Goal: Task Accomplishment & Management: Manage account settings

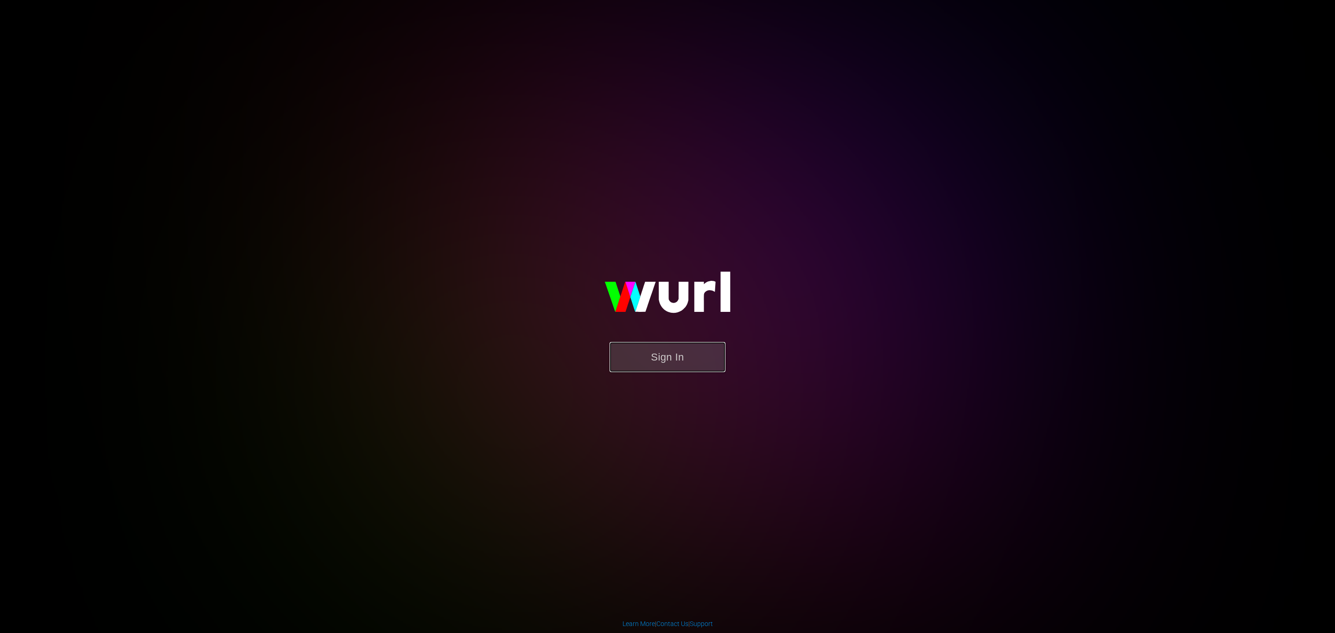
click at [683, 348] on button "Sign In" at bounding box center [667, 357] width 116 height 30
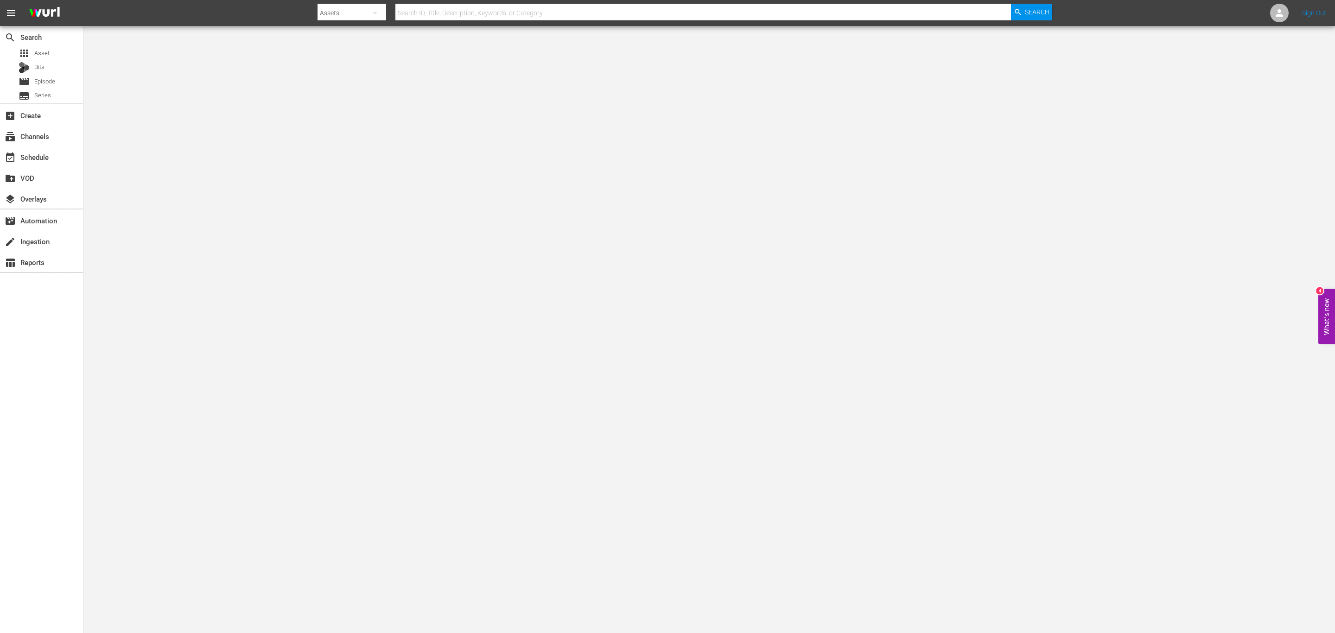
click at [418, 7] on input "text" at bounding box center [703, 13] width 616 height 22
type input "PGVB01015"
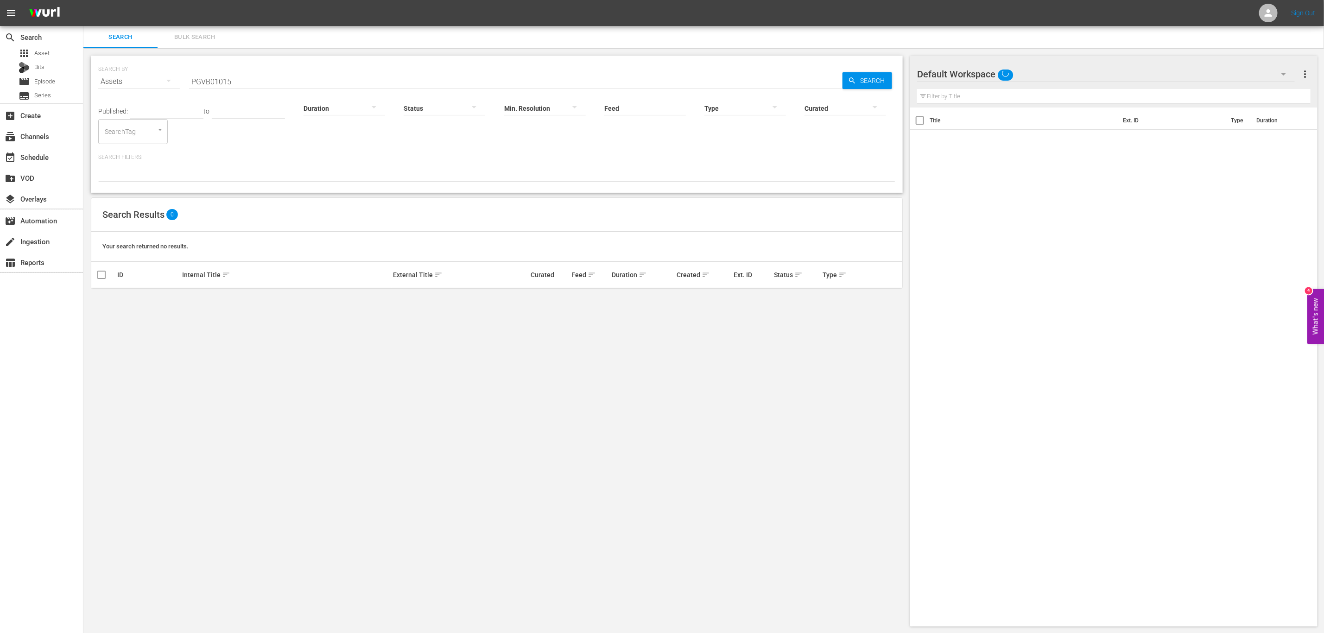
click at [291, 332] on div "SEARCH BY Search By Assets Search ID, Title, Description, Keywords, or Category…" at bounding box center [496, 341] width 827 height 586
drag, startPoint x: 277, startPoint y: 76, endPoint x: 275, endPoint y: 85, distance: 9.8
click at [277, 78] on input "PGVB01015" at bounding box center [516, 81] width 654 height 22
click at [192, 82] on input "PGVB01015" at bounding box center [516, 81] width 654 height 22
click at [234, 83] on input "PGVB01015" at bounding box center [516, 81] width 654 height 22
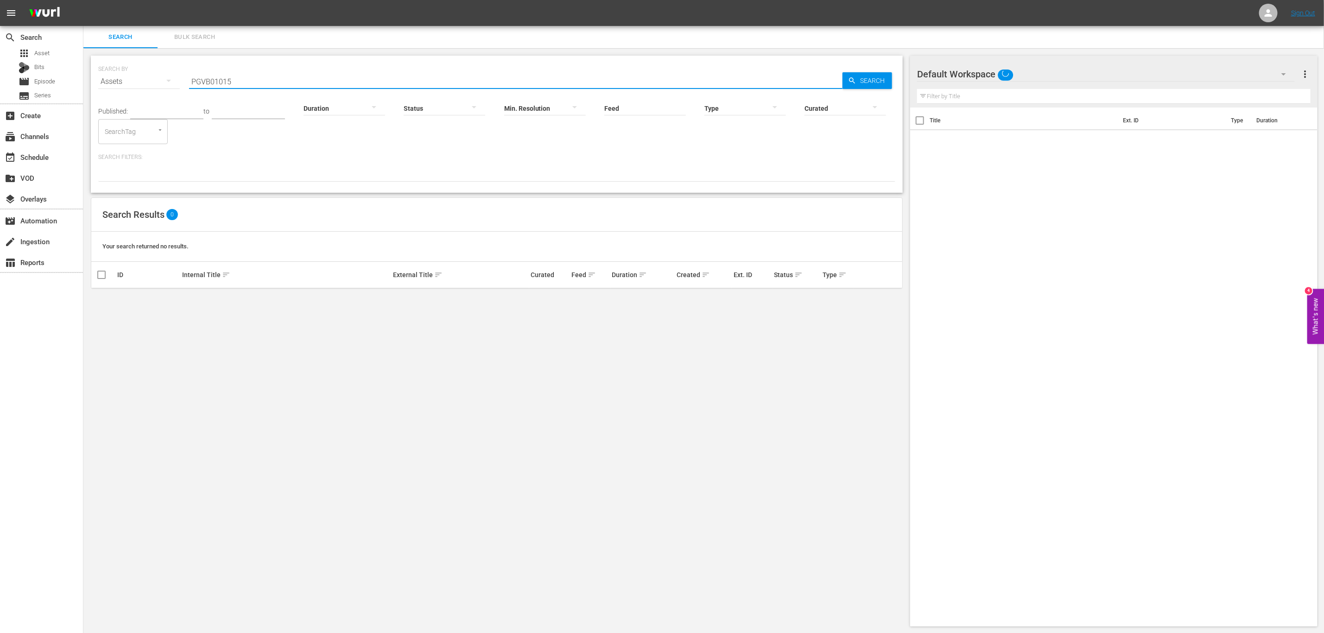
click at [218, 343] on div "SEARCH BY Search By Assets Search ID, Title, Description, Keywords, or Category…" at bounding box center [496, 341] width 827 height 586
click at [138, 69] on div "Assets" at bounding box center [139, 82] width 82 height 26
click at [142, 74] on div "Channels Series Episodes Bits Assets" at bounding box center [662, 316] width 1324 height 633
click at [144, 72] on div "Channels Series Episodes Bits Assets" at bounding box center [662, 316] width 1324 height 633
click at [144, 79] on div "Assets" at bounding box center [139, 82] width 82 height 26
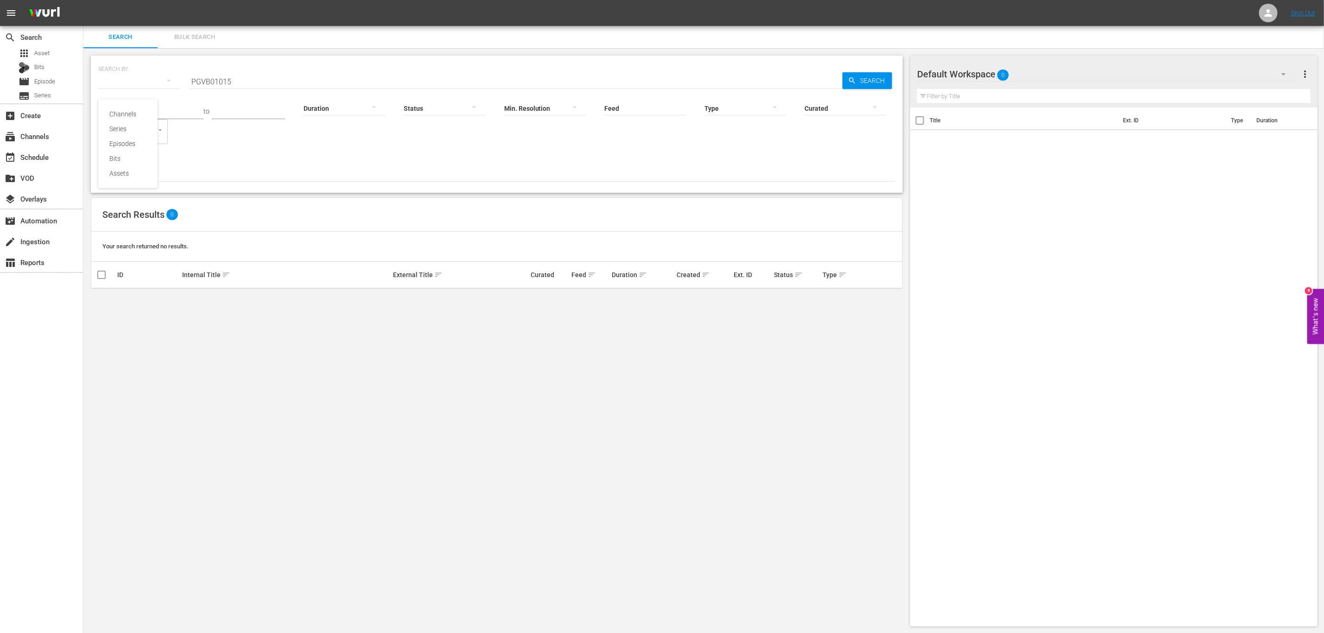
click at [117, 170] on div "Assets" at bounding box center [127, 173] width 37 height 15
click at [241, 78] on input "PGVB01015" at bounding box center [516, 81] width 654 height 22
click at [226, 81] on input "PGVB01015" at bounding box center [516, 81] width 654 height 22
click at [878, 85] on span "Search" at bounding box center [875, 80] width 36 height 17
click at [279, 85] on input "PGVB0105" at bounding box center [516, 81] width 654 height 22
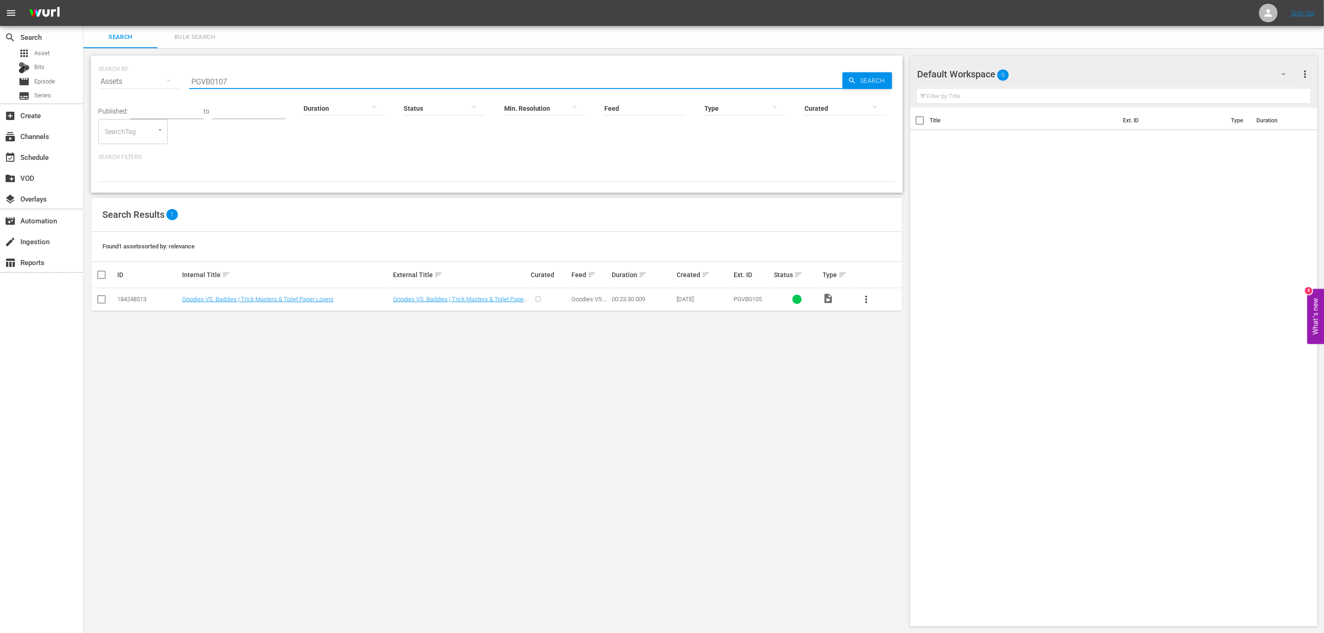
type input "PGVB0107"
click at [300, 300] on link "Goodies VS. Baddies | Unexpected Besties & Kooky Cats" at bounding box center [255, 299] width 147 height 7
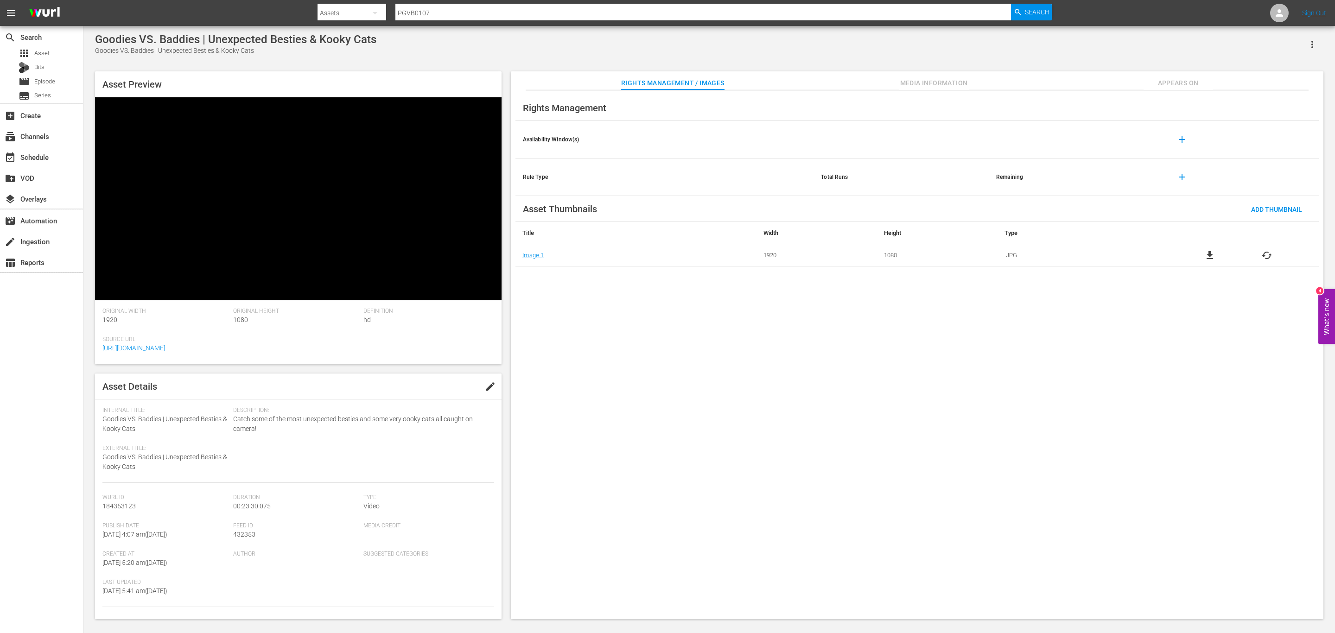
click at [495, 375] on button "edit" at bounding box center [490, 386] width 22 height 22
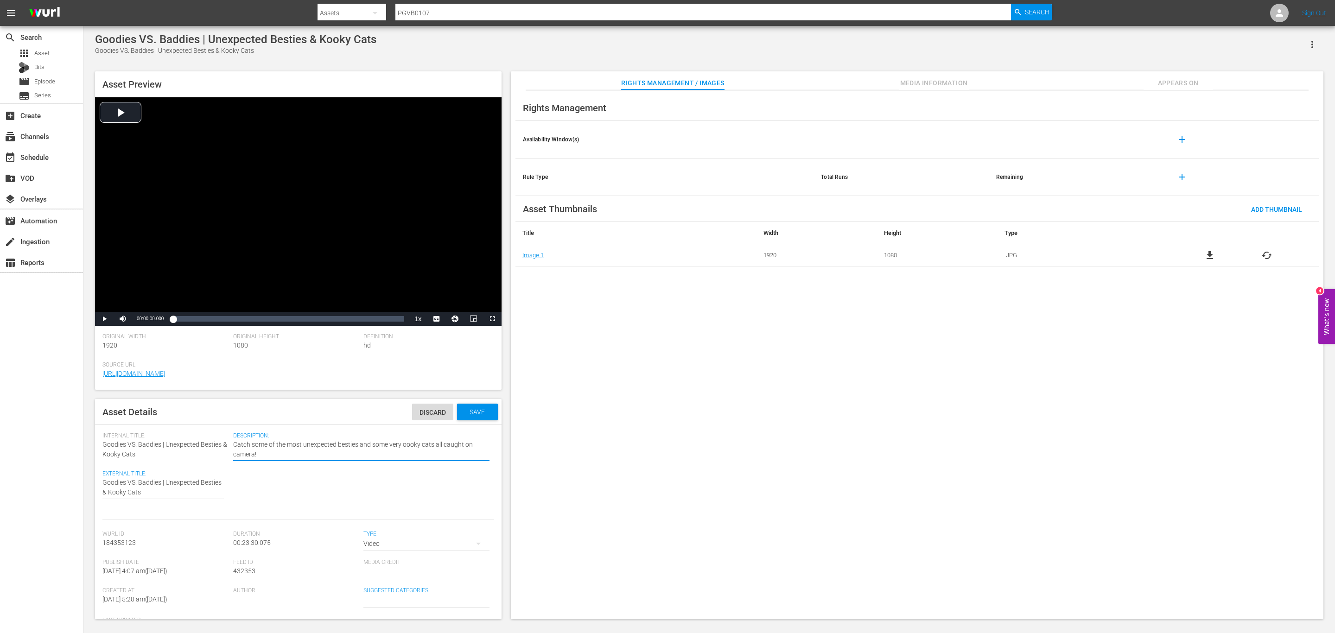
click at [260, 422] on textarea "Catch some of the most unexpected besties and some very oooky cats all caught o…" at bounding box center [361, 449] width 256 height 19
paste textarea "k"
type textarea "Catch some of the most unexpected besties and some very kooky cats all caught o…"
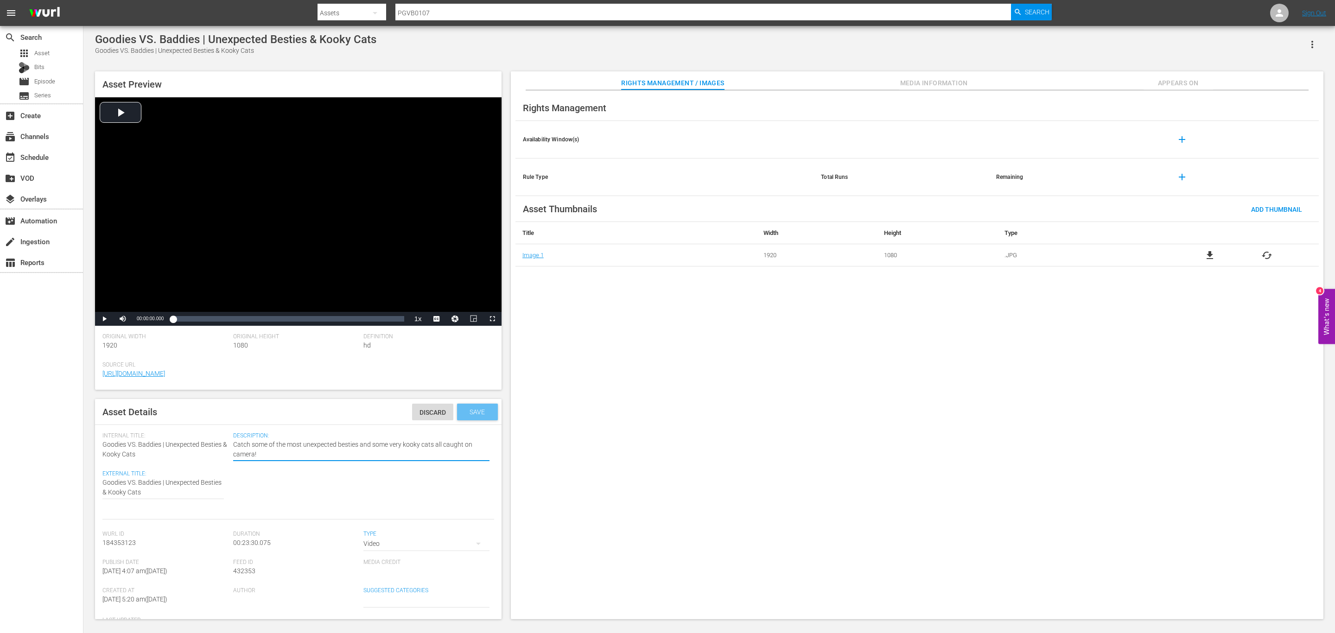
type textarea "Catch some of the most unexpected besties and some very kooky cats all caught o…"
click at [468, 411] on span "Save" at bounding box center [477, 411] width 30 height 7
click at [484, 419] on button "edit" at bounding box center [490, 412] width 22 height 22
drag, startPoint x: 263, startPoint y: 452, endPoint x: 228, endPoint y: 449, distance: 35.4
click at [432, 17] on input "PGVB0107" at bounding box center [703, 13] width 616 height 22
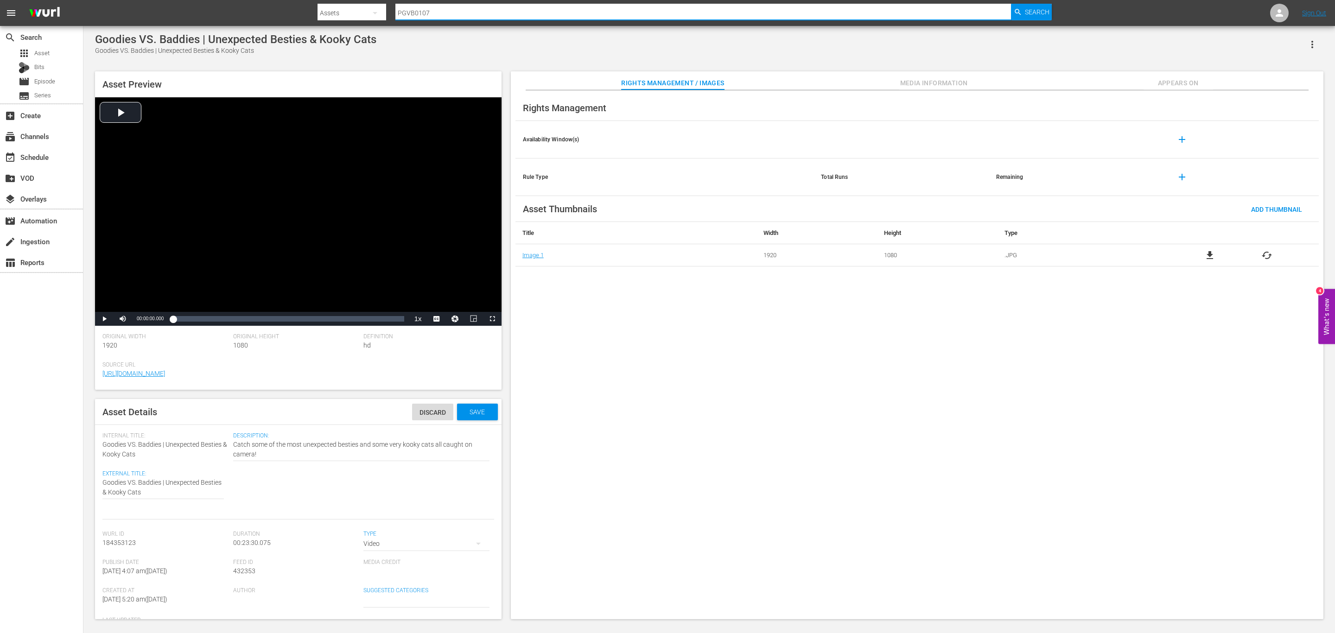
drag, startPoint x: 420, startPoint y: 13, endPoint x: 433, endPoint y: 13, distance: 12.5
click at [433, 13] on input "PGVB0107" at bounding box center [703, 13] width 616 height 22
type input "PGVB0110"
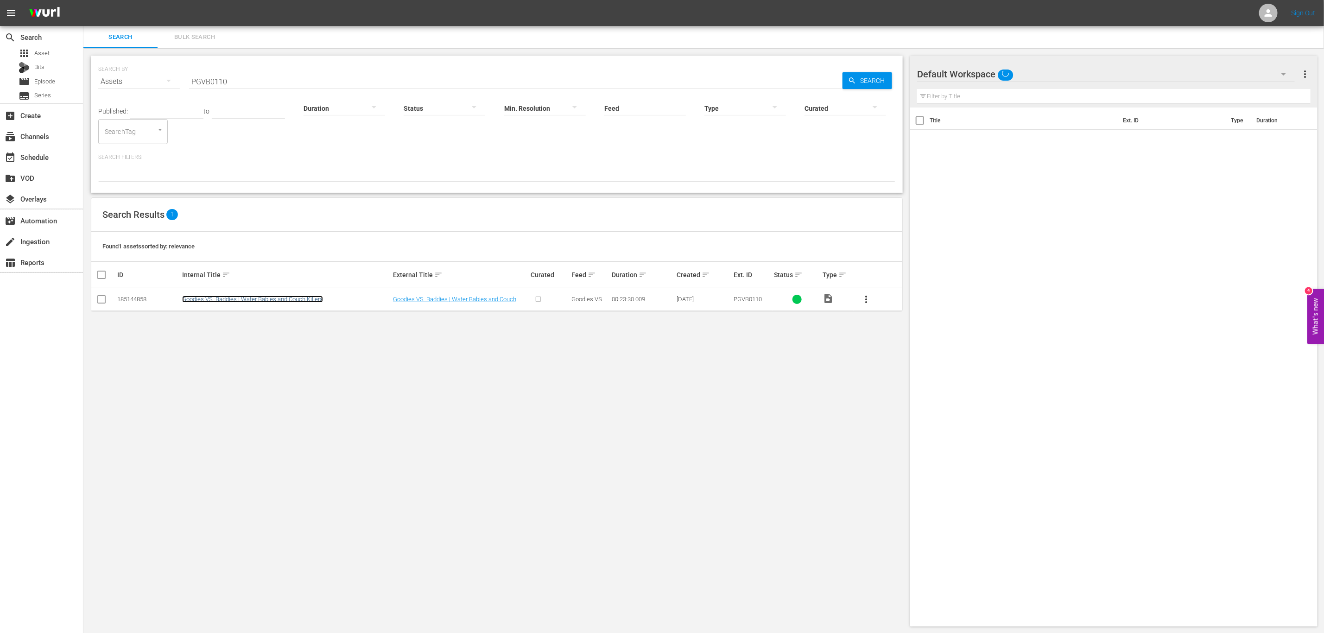
click at [294, 300] on link "Goodies VS. Baddies | Water Babies and Couch Killers" at bounding box center [252, 299] width 141 height 7
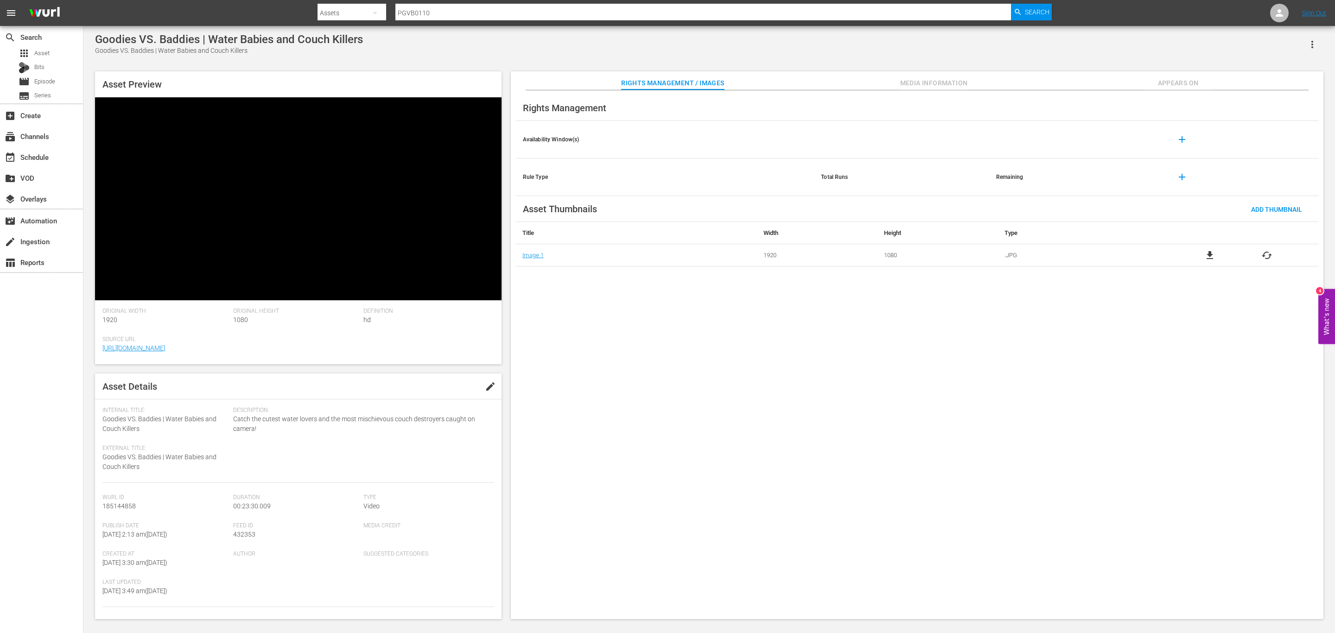
click at [491, 381] on span "edit" at bounding box center [490, 386] width 11 height 11
click at [166, 407] on span "Internal Title:" at bounding box center [165, 410] width 126 height 7
drag, startPoint x: 166, startPoint y: 284, endPoint x: 165, endPoint y: 296, distance: 12.1
click at [165, 407] on div "Internal Title: Goodies VS. Baddies | Water Babies and Couch Killers" at bounding box center [165, 420] width 126 height 27
copy span "Water Babies and Couch Killers"
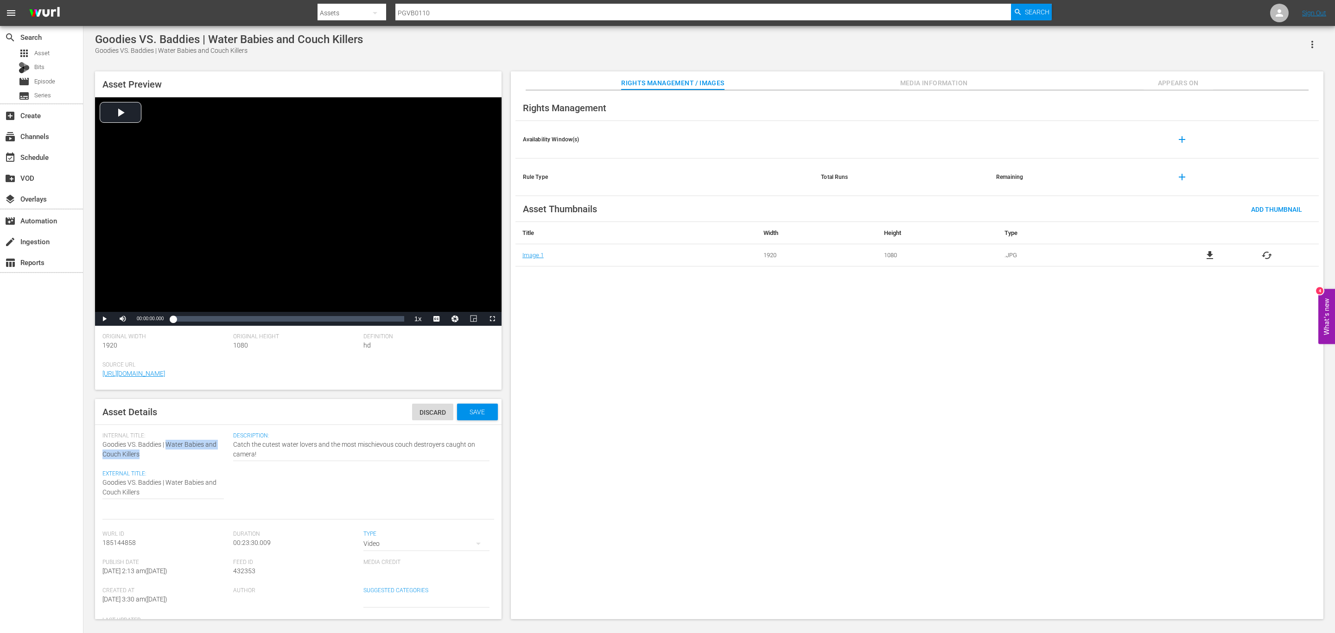
click at [206, 422] on span "Goodies VS. Baddies | Water Babies and Couch Killers" at bounding box center [159, 449] width 114 height 17
drag, startPoint x: 204, startPoint y: 444, endPoint x: 216, endPoint y: 446, distance: 11.5
click at [216, 422] on div "Internal Title: Goodies VS. Baddies | Water Babies and Couch Killers" at bounding box center [165, 445] width 126 height 27
click at [209, 422] on span "Goodies VS. Baddies | Water Babies and Couch Killers" at bounding box center [159, 449] width 114 height 17
click at [308, 422] on div "Catch the cutest water lovers and the most mischievous couch destroyers caught …" at bounding box center [361, 449] width 256 height 31
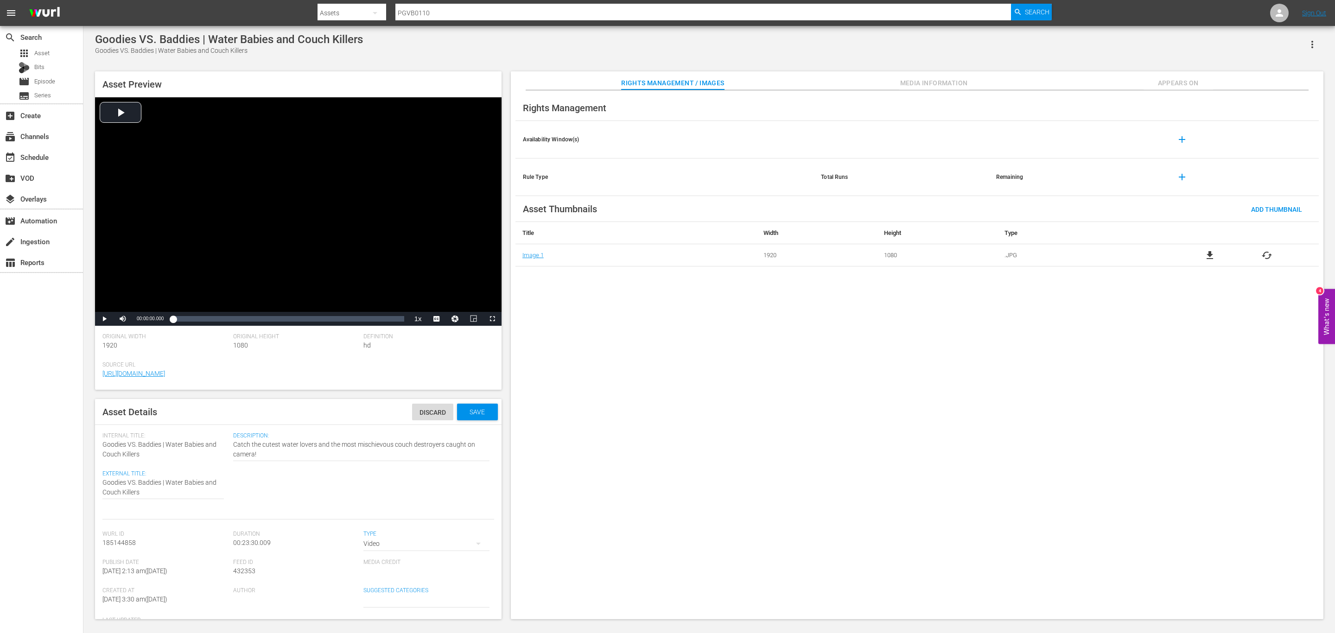
drag, startPoint x: 193, startPoint y: 474, endPoint x: 145, endPoint y: 480, distance: 49.0
click at [187, 422] on div "Goodies VS. Baddies | Water Babies and Couch Killers Goodies VS. Baddies | Wate…" at bounding box center [162, 487] width 121 height 31
click at [126, 422] on textarea "Goodies VS. Baddies | Water Babies and Couch Killers" at bounding box center [162, 487] width 121 height 19
click at [189, 422] on textarea "Goodies VS. Baddies | Water Babies and Couch Killers" at bounding box center [162, 487] width 121 height 19
click at [206, 422] on textarea "Goodies VS. Baddies | Water Babies and Couch Killers" at bounding box center [162, 487] width 121 height 19
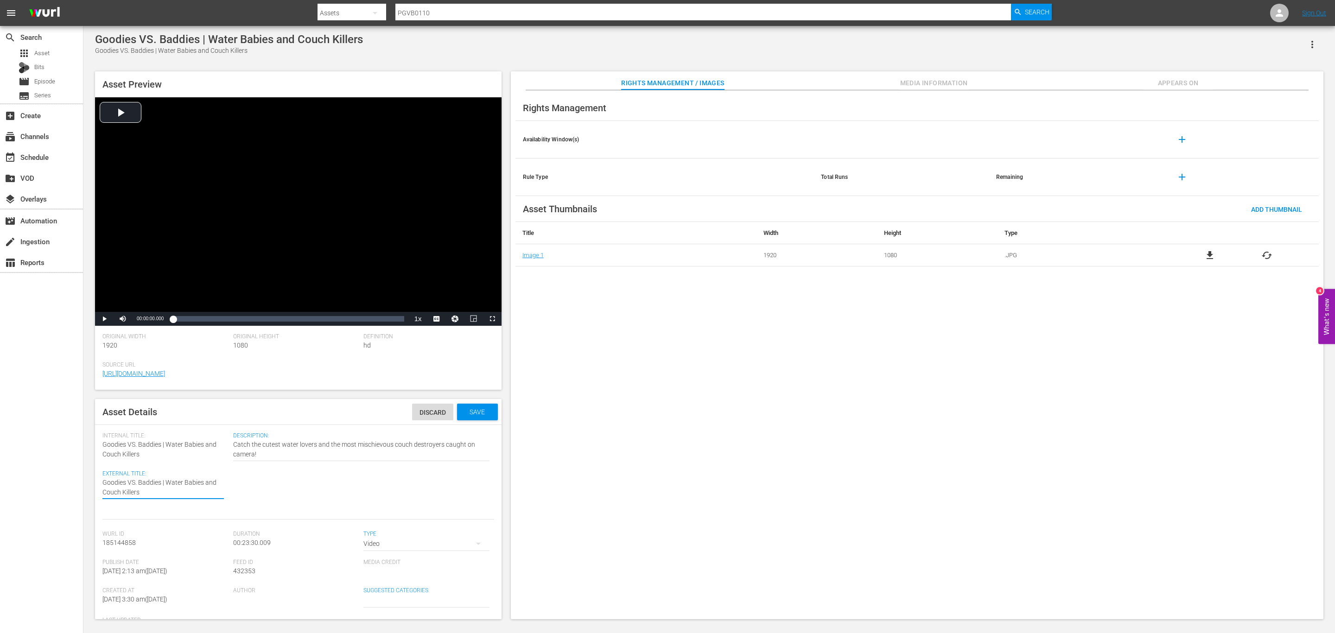
click at [216, 422] on textarea "Goodies VS. Baddies | Water Babies and Couch Killers" at bounding box center [162, 487] width 121 height 19
drag, startPoint x: 203, startPoint y: 483, endPoint x: 216, endPoint y: 485, distance: 12.7
click at [216, 422] on textarea "Goodies VS. Baddies | Water Babies and Couch Killers" at bounding box center [162, 487] width 121 height 19
type textarea "Goodies VS. Baddies | Water Babies Couch Killers"
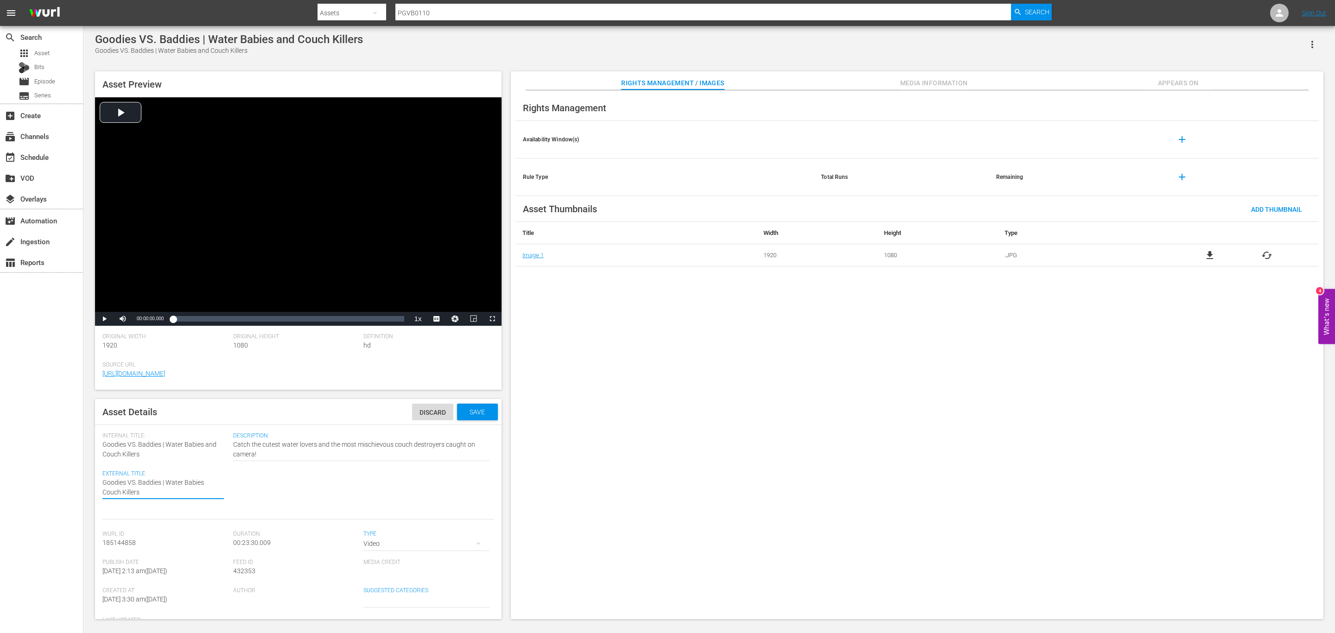
type textarea "Goodies VS. Baddies | Water Babies & Couch Killers"
click at [139, 422] on span "Goodies VS. Baddies | Water Babies and Couch Killers" at bounding box center [159, 449] width 114 height 17
click at [130, 422] on span "Goodies VS. Baddies | Water Babies and Couch Killers" at bounding box center [159, 449] width 114 height 17
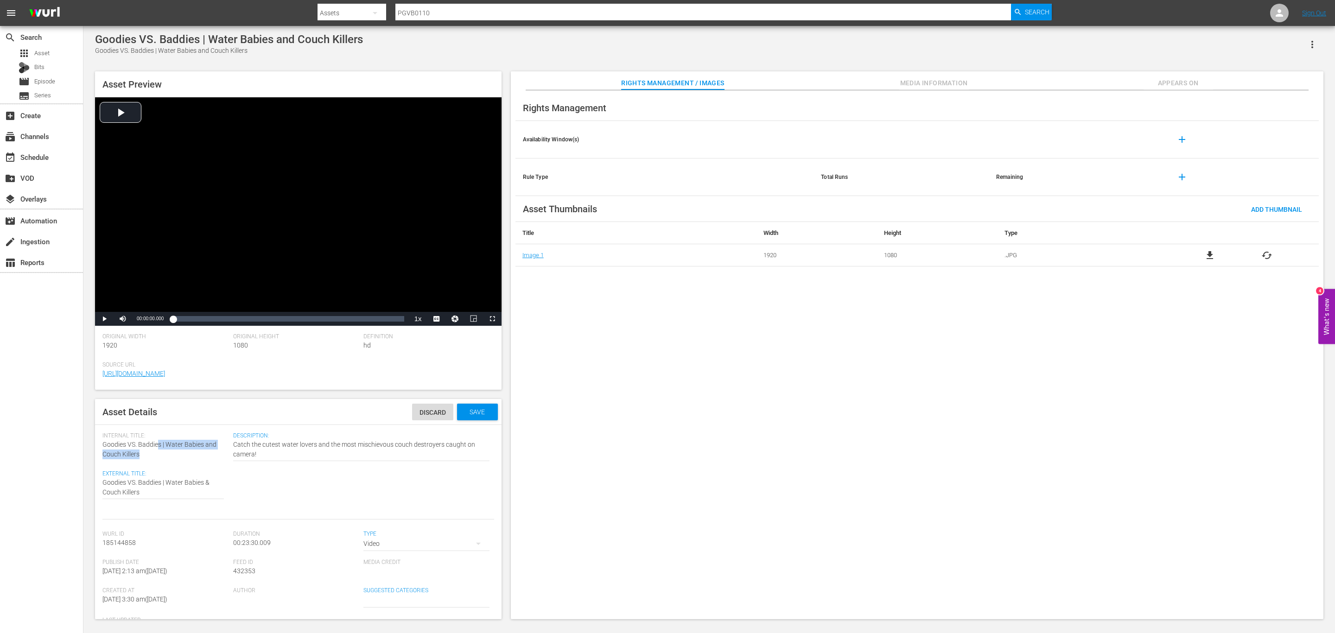
drag, startPoint x: 159, startPoint y: 444, endPoint x: 194, endPoint y: 451, distance: 35.5
click at [194, 422] on div "Internal Title: Goodies VS. Baddies | Water Babies and Couch Killers" at bounding box center [165, 445] width 126 height 27
click at [160, 422] on div "Internal Title: Goodies VS. Baddies | Water Babies and Couch Killers" at bounding box center [165, 445] width 126 height 27
drag, startPoint x: 171, startPoint y: 445, endPoint x: 367, endPoint y: 480, distance: 198.7
click at [367, 422] on div "Description: Catch the cutest water lovers and the most mischievous couch destr…" at bounding box center [363, 475] width 261 height 87
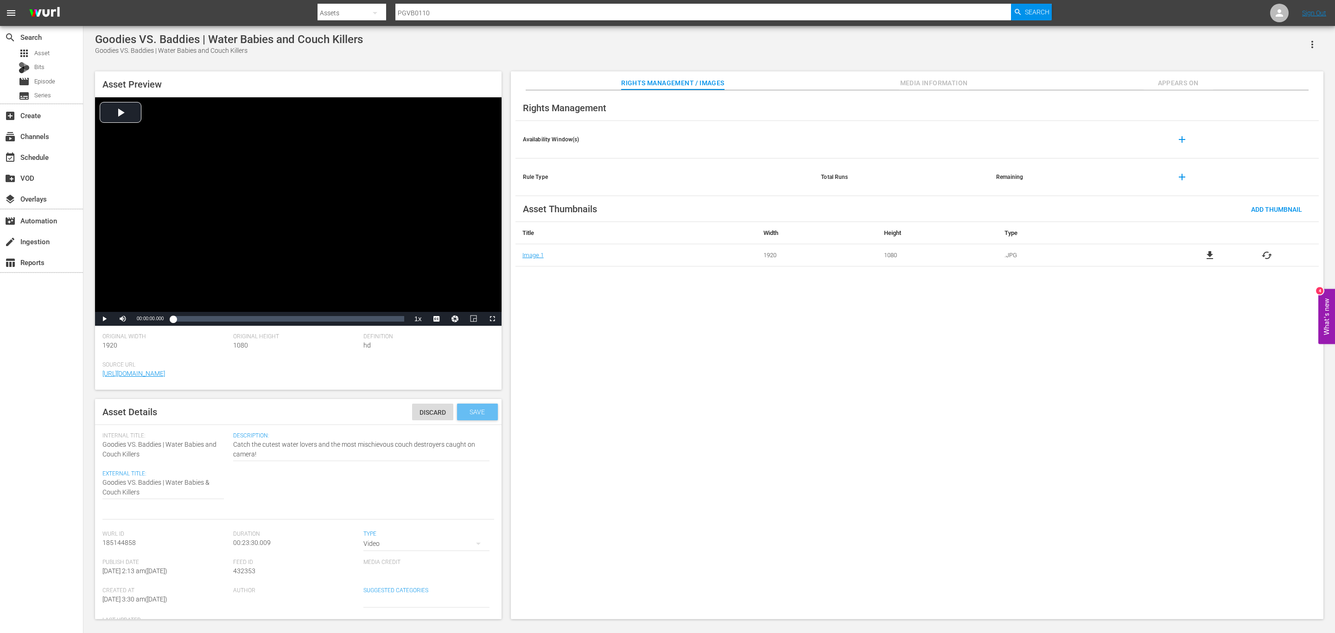
click at [462, 414] on span "Save" at bounding box center [477, 411] width 30 height 7
click at [889, 84] on span "Media Information" at bounding box center [934, 83] width 70 height 12
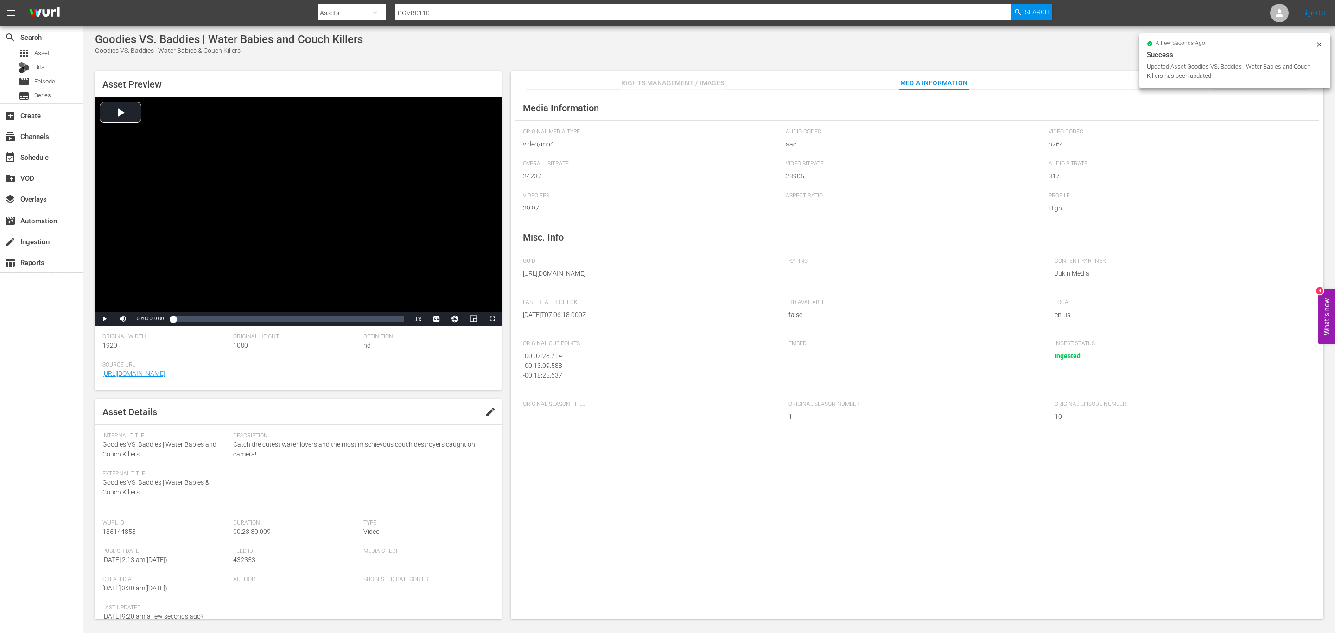
click at [124, 422] on span "Goodies VS. Baddies | Water Babies and Couch Killers" at bounding box center [159, 449] width 114 height 17
click at [488, 413] on span "edit" at bounding box center [490, 411] width 11 height 11
click at [191, 422] on div "Internal Title: Goodies VS. Baddies | Water Babies and Couch Killers" at bounding box center [165, 445] width 126 height 27
click at [423, 414] on span "Discard" at bounding box center [432, 412] width 41 height 7
click at [889, 81] on span "Appears On" at bounding box center [1178, 83] width 70 height 12
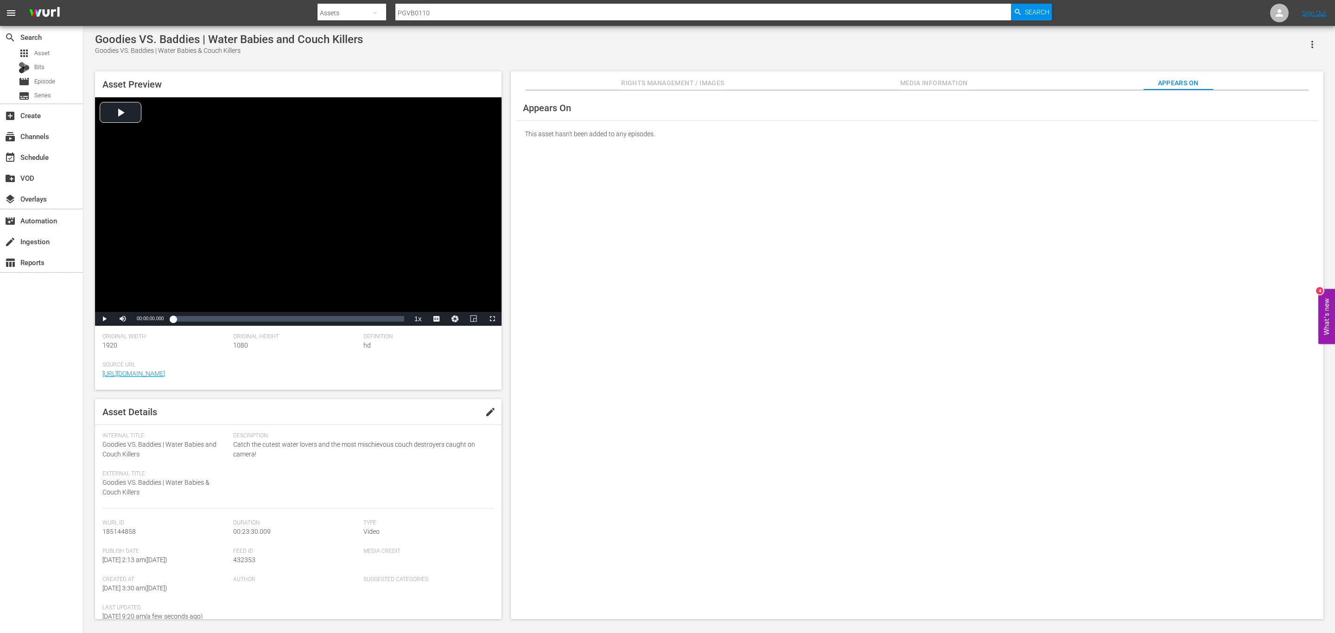
click at [436, 14] on input "PGVB0110" at bounding box center [703, 13] width 616 height 22
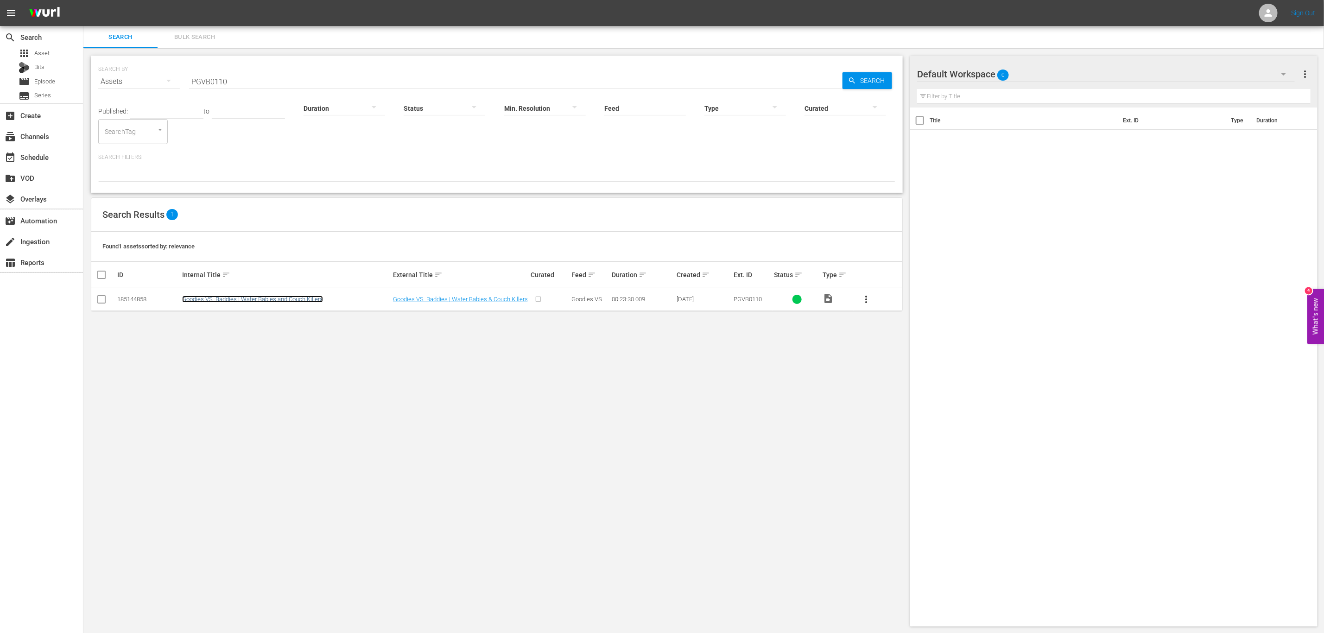
click at [307, 302] on link "Goodies VS. Baddies | Water Babies and Couch Killers" at bounding box center [252, 299] width 141 height 7
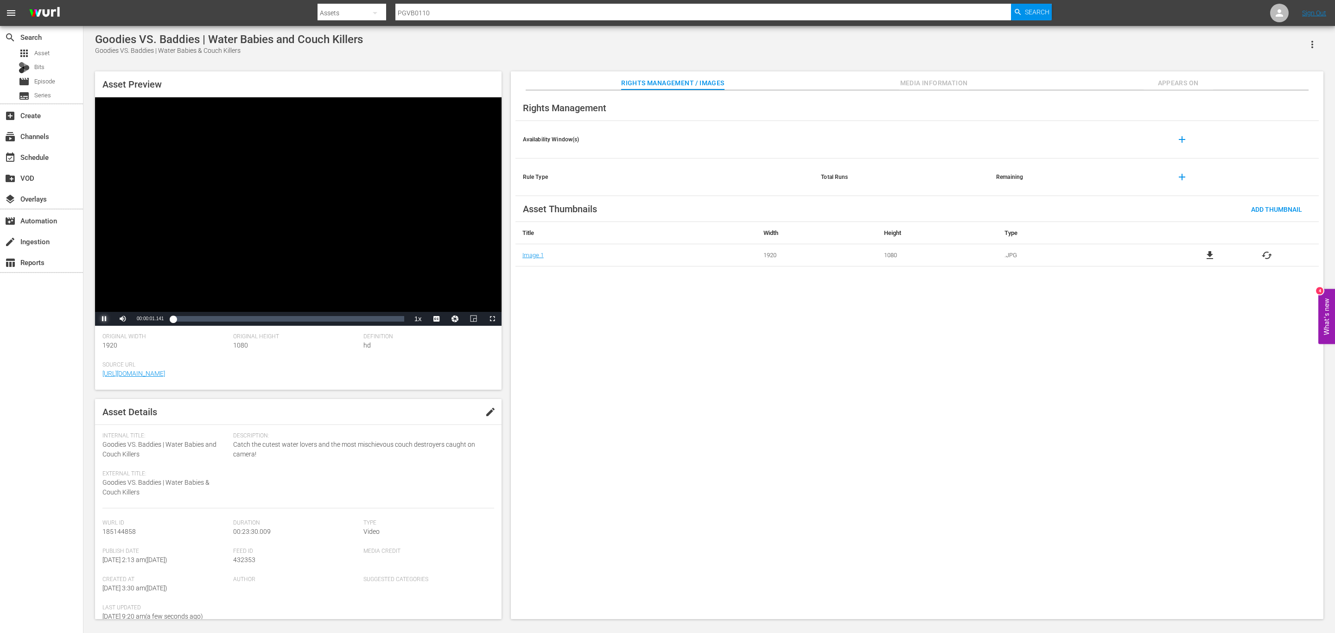
click at [104, 319] on span "Video Player" at bounding box center [104, 319] width 0 height 0
click at [889, 39] on icon "button" at bounding box center [1312, 44] width 11 height 11
click at [873, 73] on div "Rights Management / Images Media Information Appears On" at bounding box center [917, 80] width 766 height 19
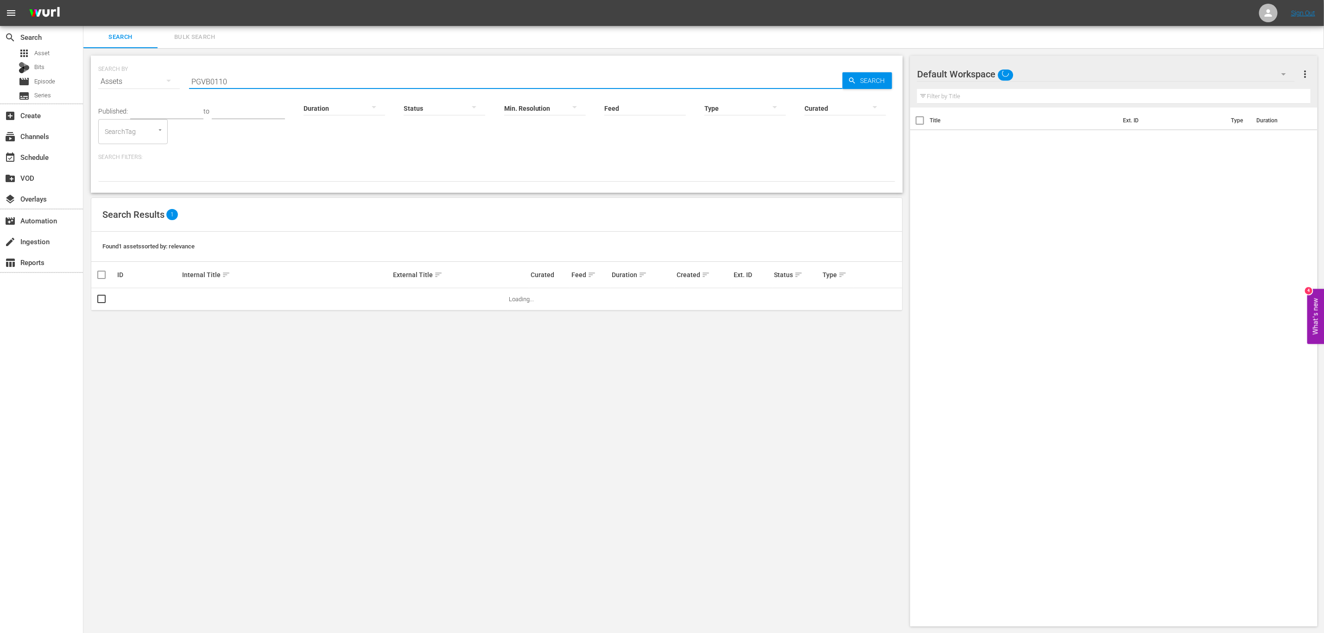
click at [241, 83] on input "PGVB0110" at bounding box center [516, 81] width 654 height 22
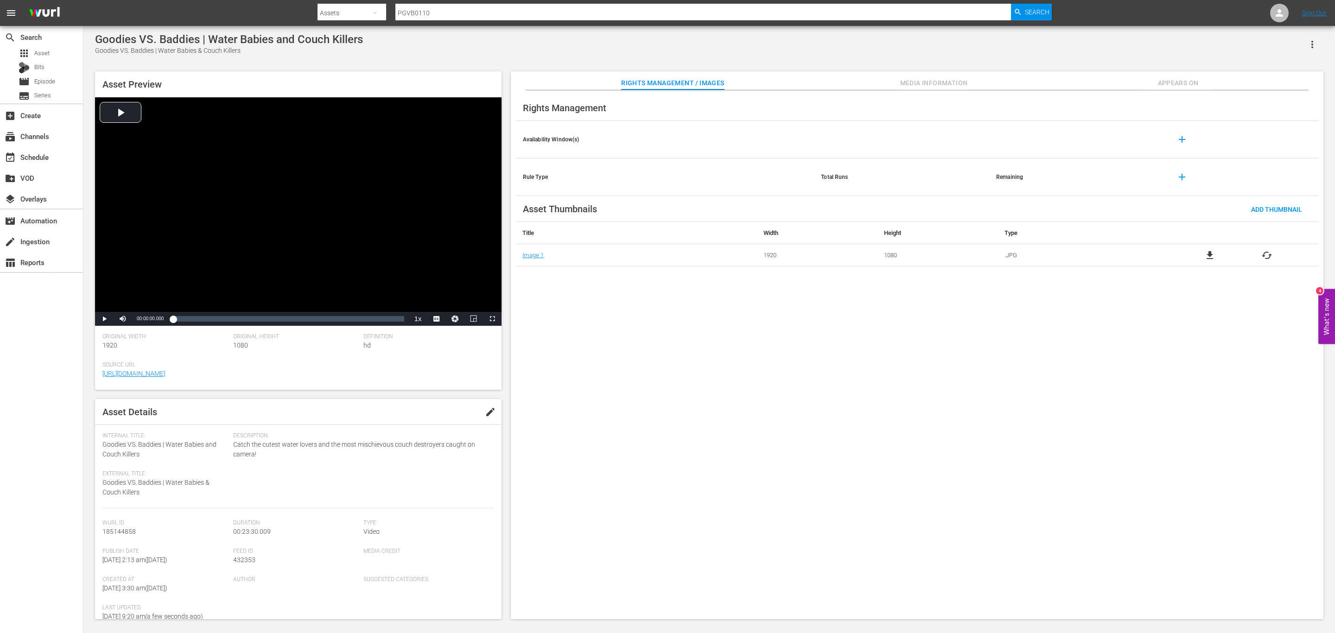
click at [485, 414] on span "edit" at bounding box center [490, 411] width 11 height 11
click at [188, 45] on div "Goodies VS. Baddies | Water Babies and Couch Killers" at bounding box center [229, 39] width 268 height 13
drag, startPoint x: 222, startPoint y: 38, endPoint x: 285, endPoint y: 49, distance: 63.5
click at [285, 49] on div "Goodies VS. Baddies | Water Babies and Couch Killers Goodies VS. Baddies | Wate…" at bounding box center [229, 44] width 268 height 23
click at [297, 43] on div "Goodies VS. Baddies | Water Babies and Couch Killers" at bounding box center [229, 39] width 268 height 13
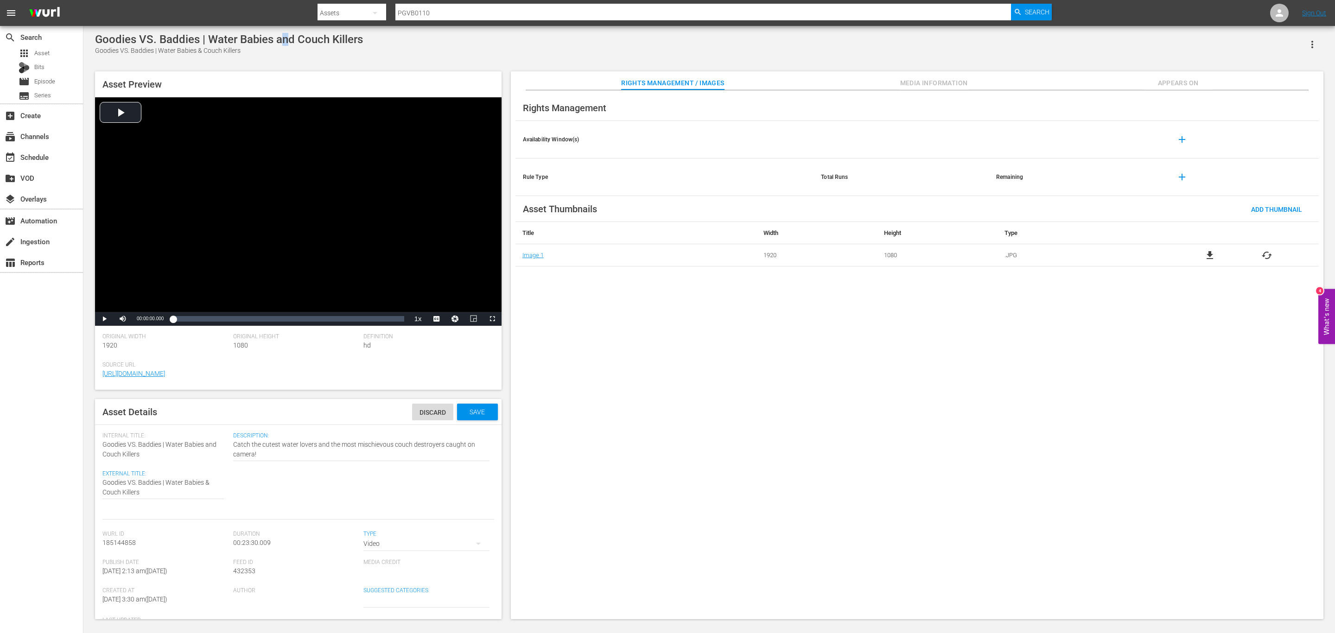
drag, startPoint x: 279, startPoint y: 43, endPoint x: 292, endPoint y: 42, distance: 13.1
click at [292, 42] on div "Goodies VS. Baddies | Water Babies and Couch Killers" at bounding box center [229, 39] width 268 height 13
click at [565, 115] on div "Rights Management" at bounding box center [916, 108] width 803 height 26
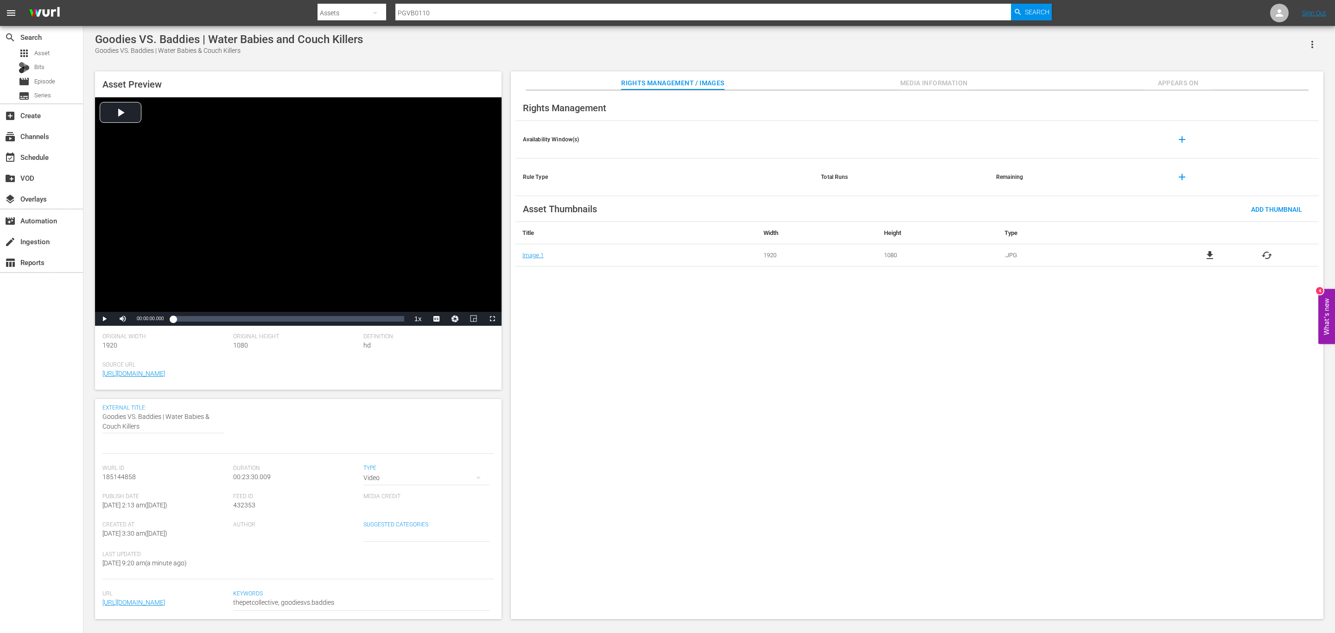
scroll to position [112, 0]
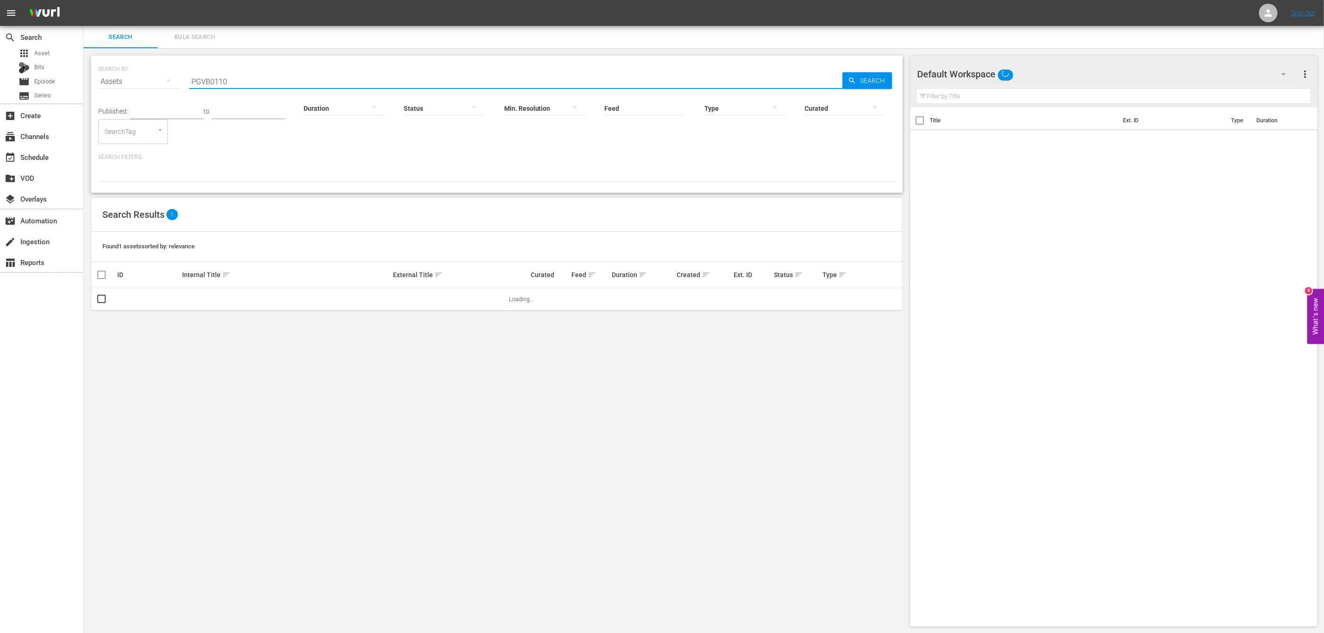
click at [244, 82] on input "PGVB0110" at bounding box center [516, 81] width 654 height 22
click at [862, 77] on span "Search" at bounding box center [875, 80] width 36 height 17
click at [299, 83] on input "PGVB0110" at bounding box center [516, 81] width 654 height 22
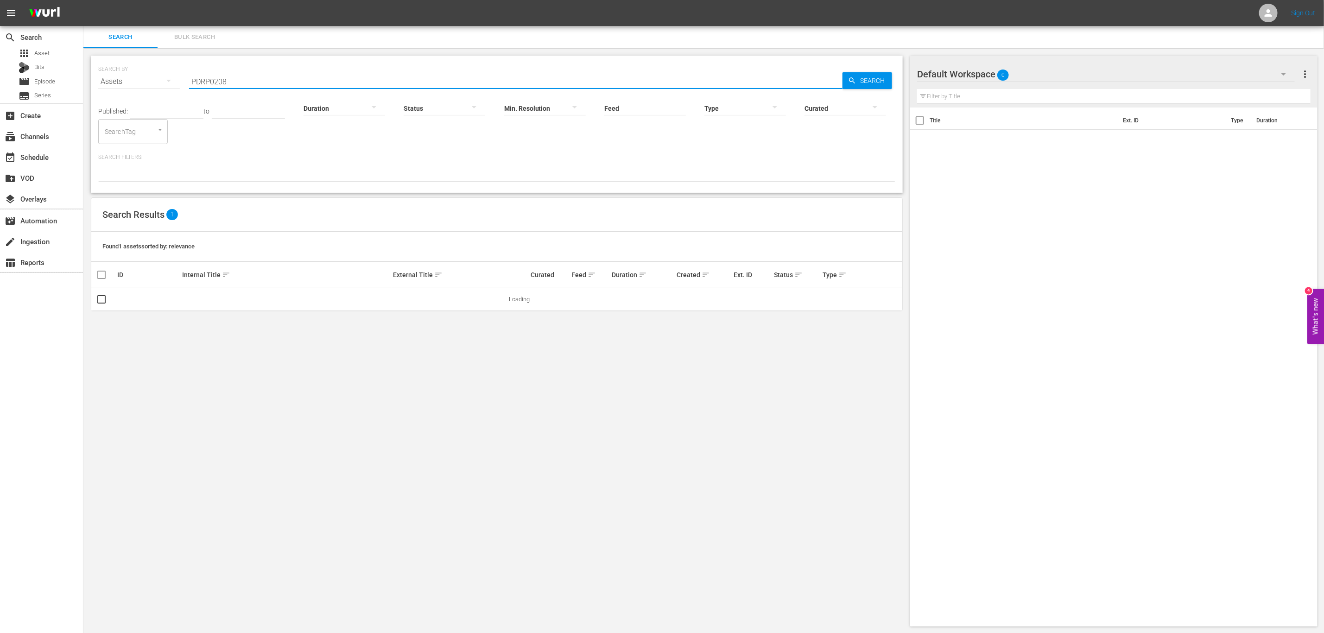
type input "PDRP0208"
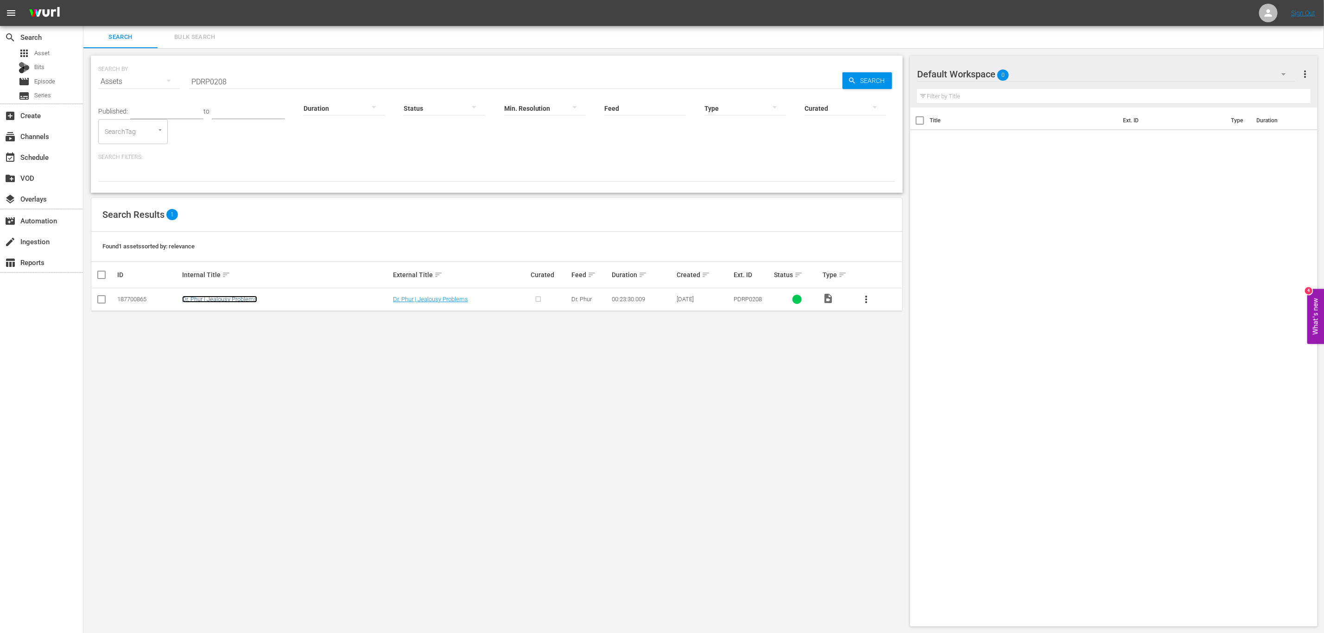
click at [249, 302] on link "Dr. Phur | Jealousy Problems" at bounding box center [219, 299] width 75 height 7
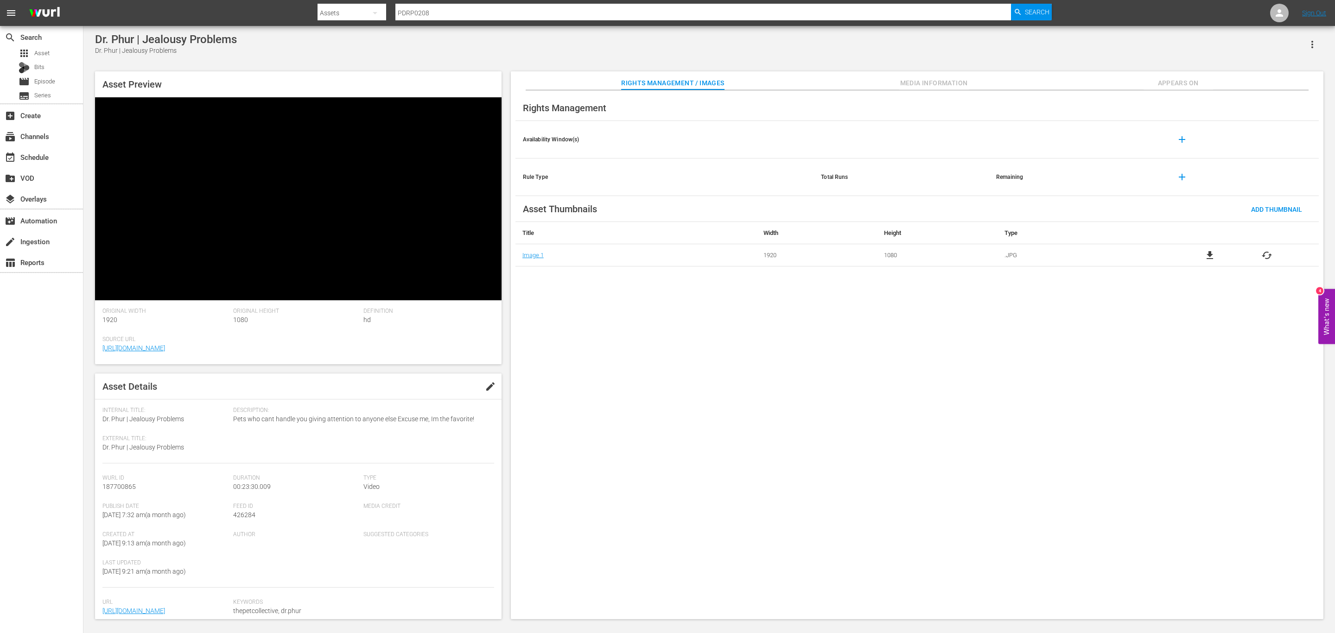
click at [489, 381] on span "edit" at bounding box center [490, 386] width 11 height 11
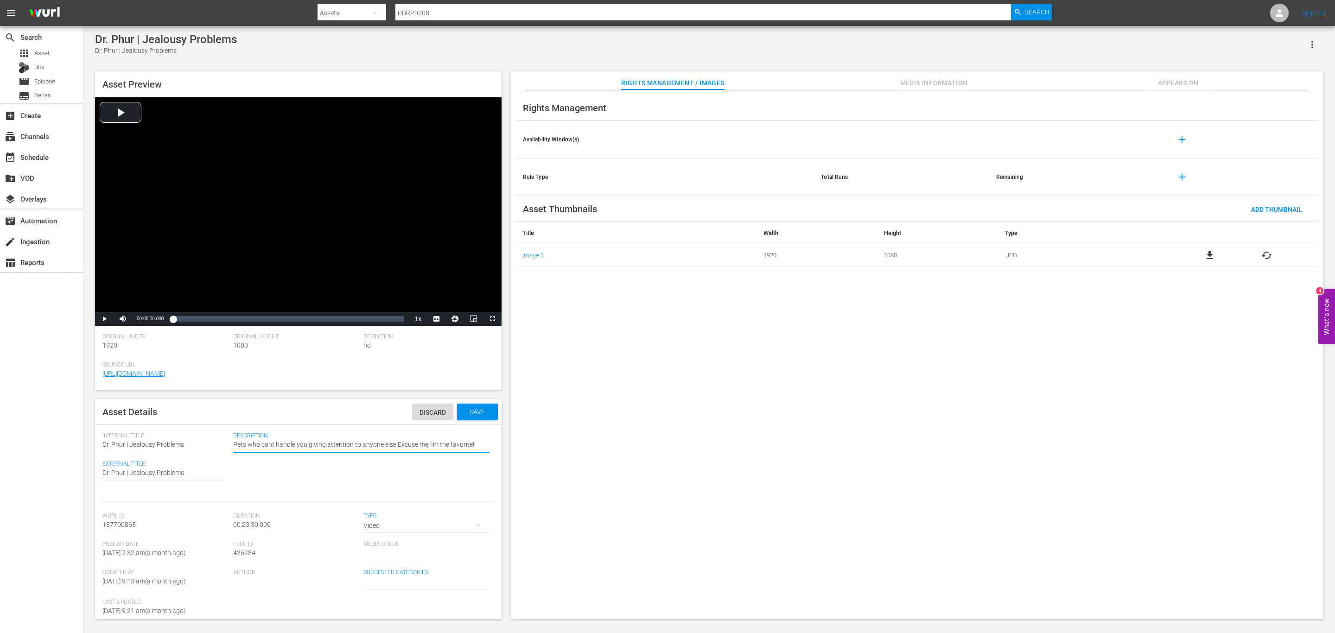
click at [304, 422] on textarea "Pets who cant handle you giving attention to anyone else Excuse me, Im the favo…" at bounding box center [361, 445] width 256 height 11
paste textarea "’t handle you giving attention to anyone else — “Excuse me, I’m the favorite!""
type textarea "Pets who can’t handle you giving attention to anyone else — “Excuse me, I’m the…"
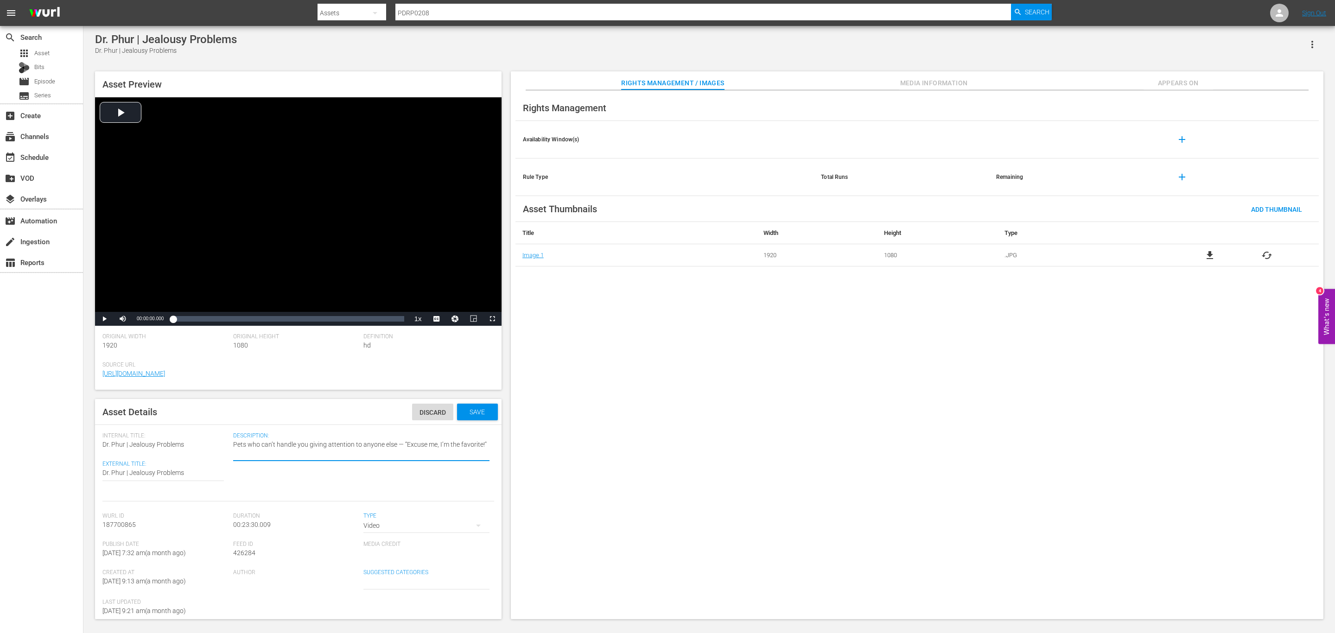
click at [615, 343] on div "Rights Management Availability Window(s) add Rule Type Total Runs Remaining add…" at bounding box center [917, 354] width 812 height 529
click at [467, 416] on div "Save" at bounding box center [477, 412] width 41 height 17
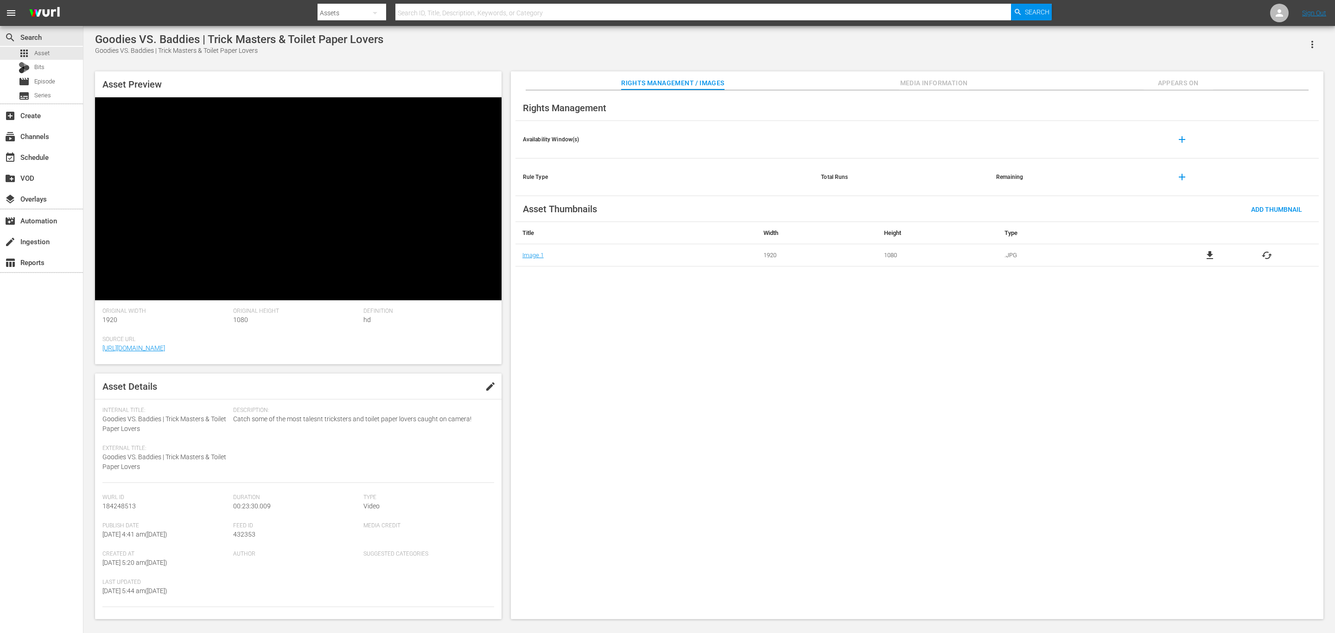
click at [485, 381] on span "edit" at bounding box center [490, 386] width 11 height 11
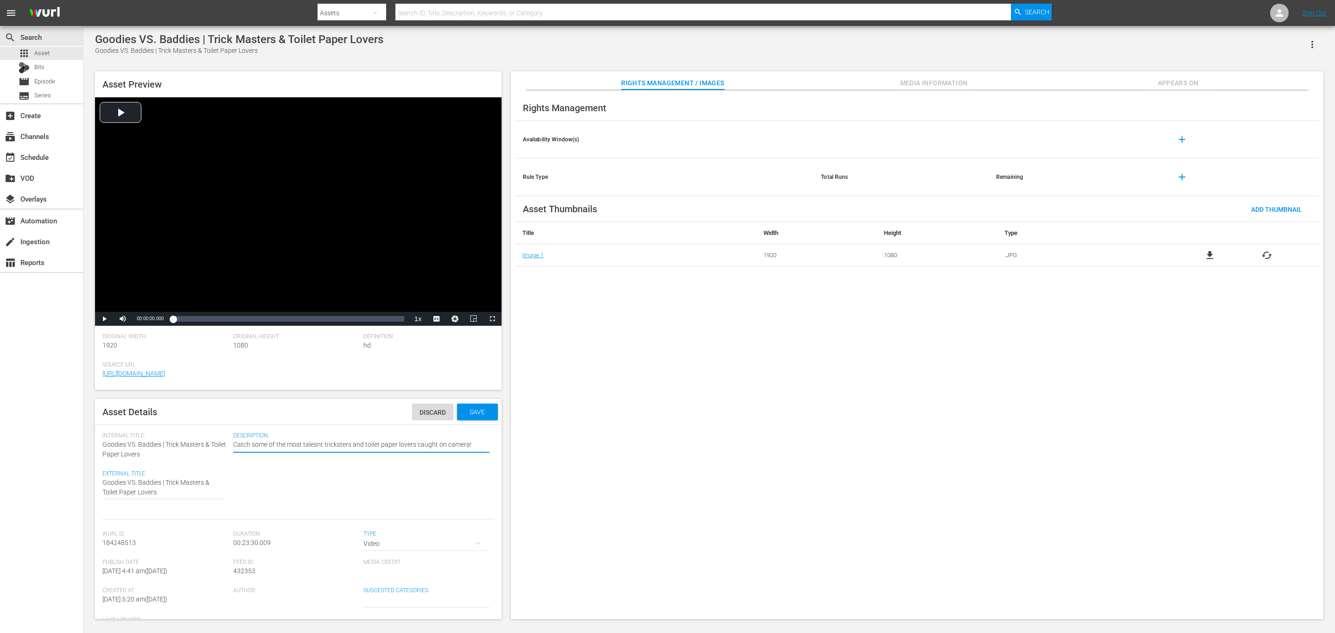
click at [288, 445] on textarea "Catch some of the most talesnt tricksters and toilet paper lovers caught on cam…" at bounding box center [361, 445] width 256 height 11
paste textarea
type textarea "Catch some of the most talent tricksters and toilet paper lovers caught on came…"
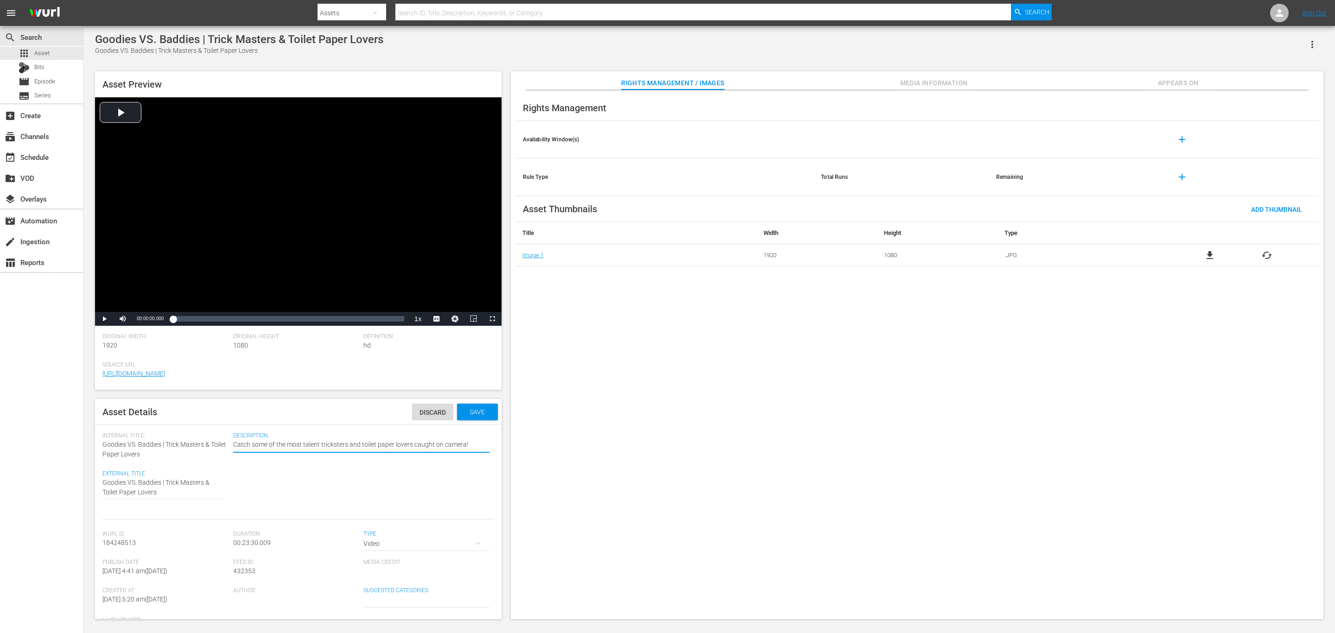
type textarea "Catch some of the most talent tricksters and toilet paper lovers caught on came…"
click at [466, 411] on span "Save" at bounding box center [477, 411] width 30 height 7
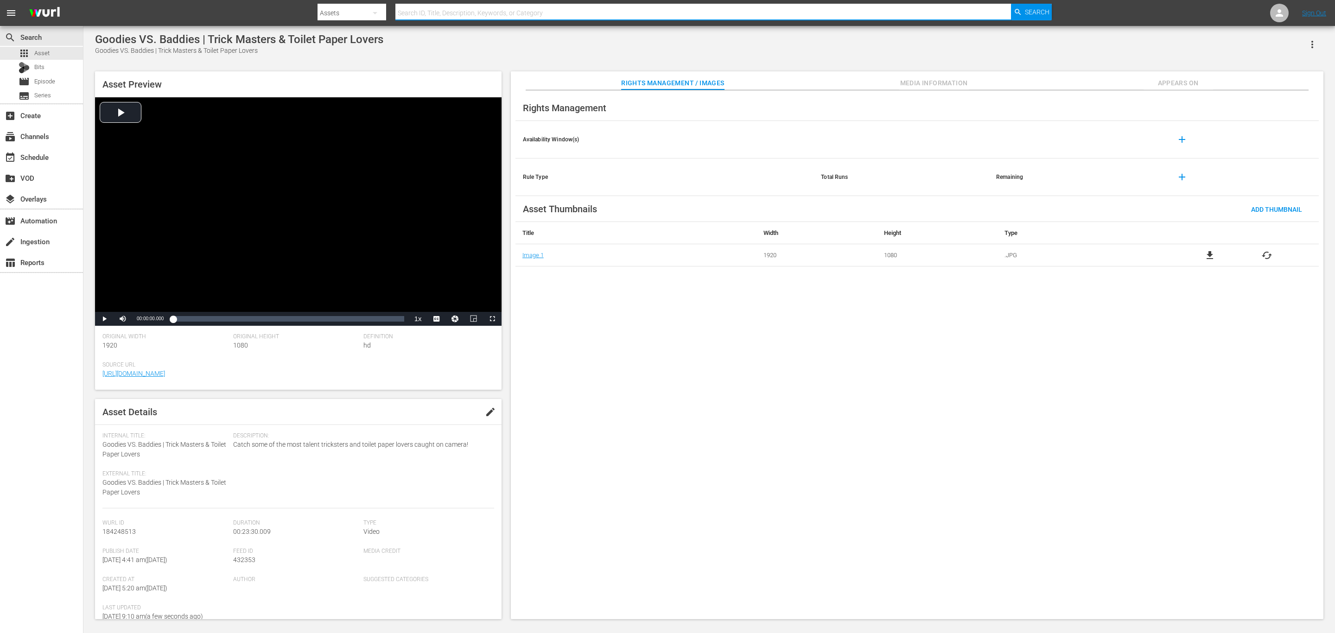
drag, startPoint x: 450, startPoint y: 17, endPoint x: 448, endPoint y: 12, distance: 5.3
click at [450, 17] on input "text" at bounding box center [703, 13] width 616 height 22
